Goal: Obtain resource: Obtain resource

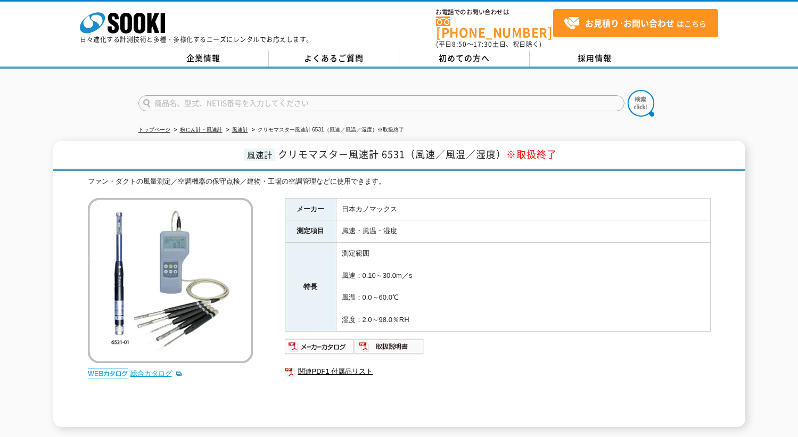
click at [149, 370] on link "総合カタログ" at bounding box center [156, 374] width 52 height 8
drag, startPoint x: 279, startPoint y: 147, endPoint x: 402, endPoint y: 144, distance: 123.1
click at [402, 147] on span "クリモマスター風速計 6531（風速／風温／湿度） ※取扱終了" at bounding box center [417, 154] width 279 height 14
copy span "クリモマスター風速計 6531"
drag, startPoint x: 541, startPoint y: 181, endPoint x: 535, endPoint y: 174, distance: 9.4
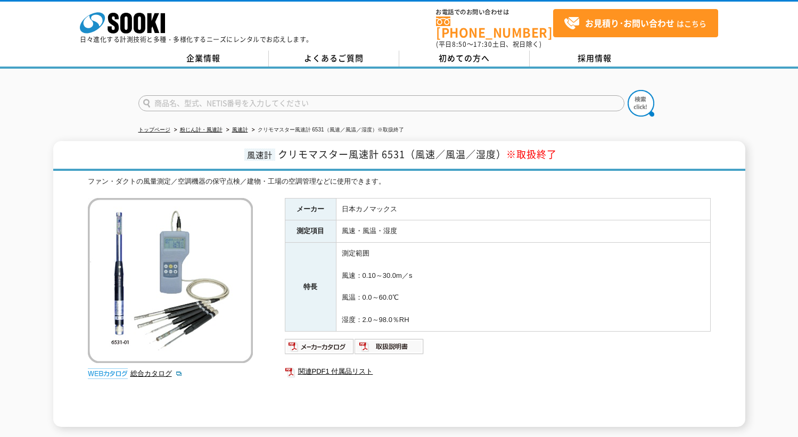
click at [541, 181] on div "ファン・ダクトの風量測定／空調機器の保守点検／建物・工場の空調管理などに使用できます。" at bounding box center [399, 181] width 623 height 11
